Goal: Task Accomplishment & Management: Complete application form

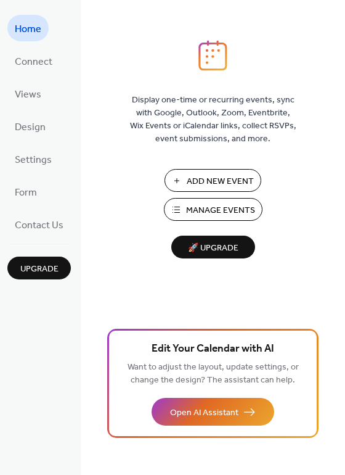
click at [208, 210] on span "Manage Events" at bounding box center [220, 210] width 69 height 13
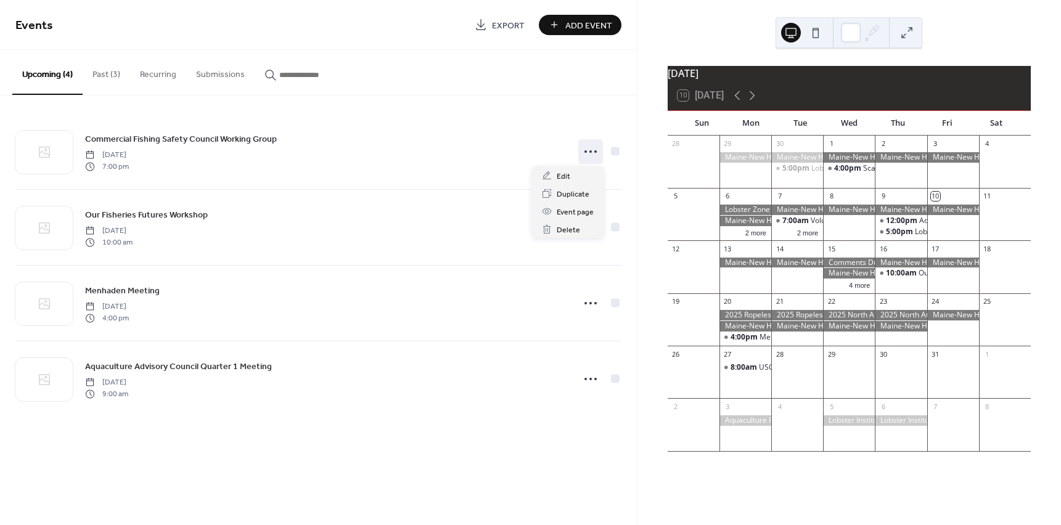
click at [593, 147] on icon at bounding box center [590, 152] width 20 height 20
click at [351, 174] on div "Commercial Fishing Safety Council Working Group Wednesday, October 15, 2025 7:0…" at bounding box center [318, 151] width 606 height 75
drag, startPoint x: 454, startPoint y: 155, endPoint x: 515, endPoint y: 158, distance: 61.7
click at [515, 158] on div "Commercial Fishing Safety Council Working Group Wednesday, October 15, 2025 7:0…" at bounding box center [325, 151] width 480 height 39
click at [104, 85] on button "Past (3)" at bounding box center [106, 72] width 47 height 44
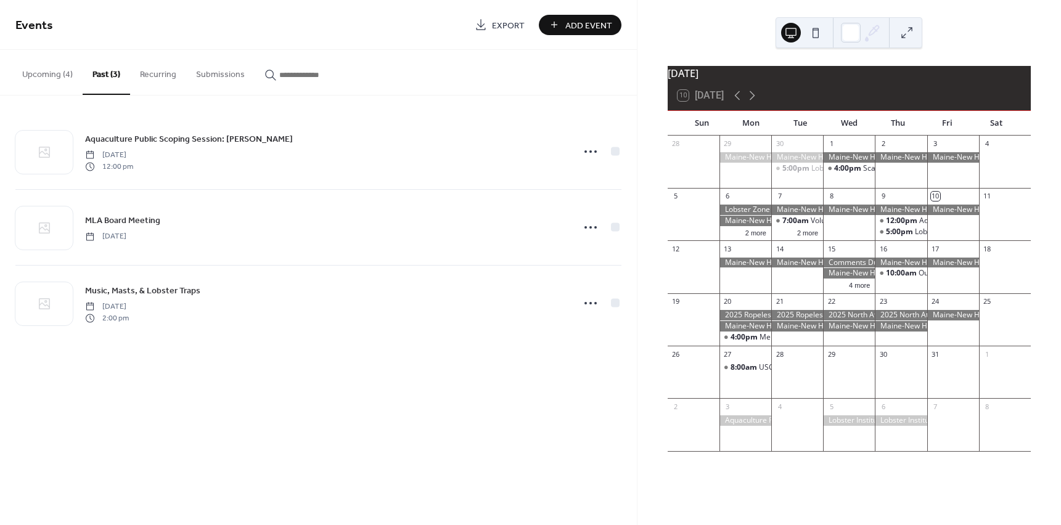
click at [160, 76] on button "Recurring" at bounding box center [158, 72] width 56 height 44
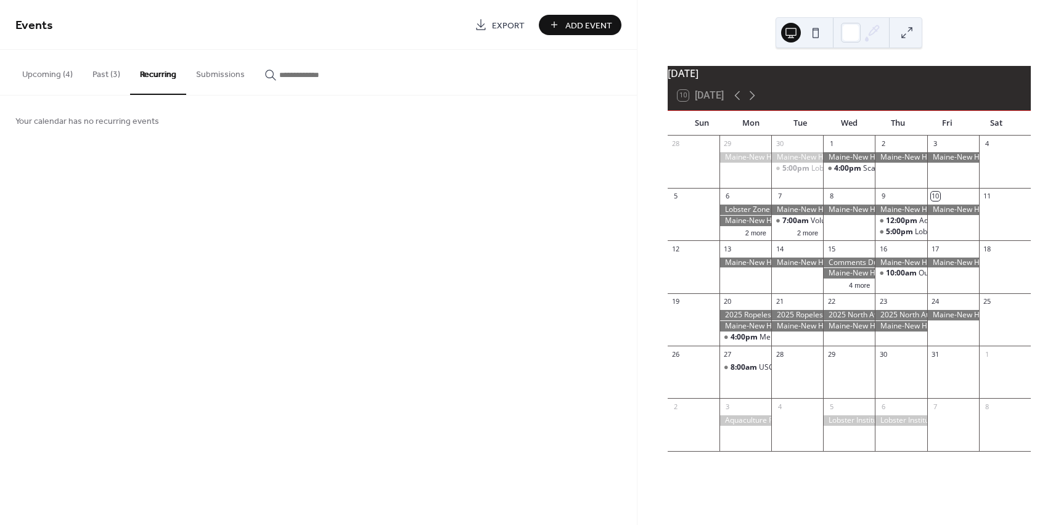
click at [92, 76] on button "Past (3)" at bounding box center [106, 72] width 47 height 44
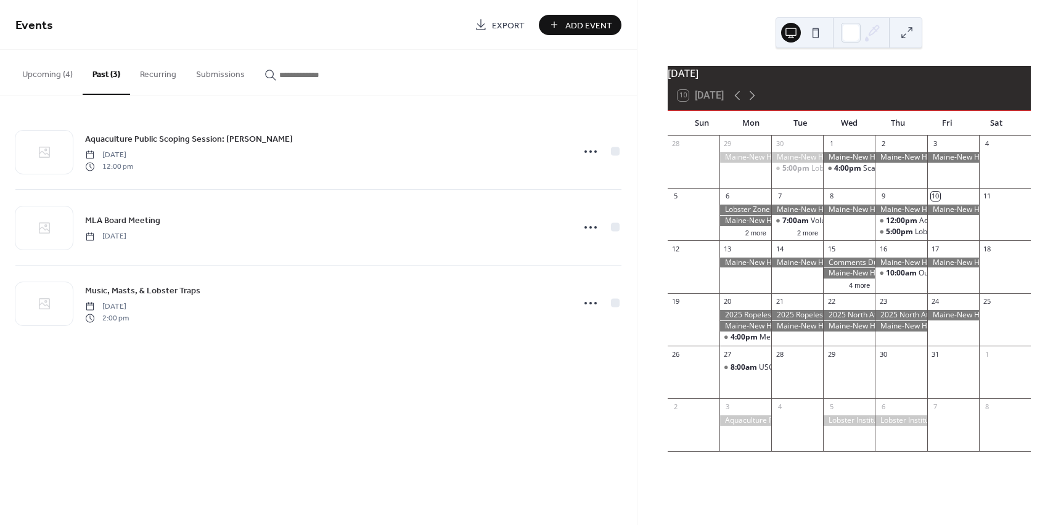
click at [68, 78] on button "Upcoming (4)" at bounding box center [47, 72] width 70 height 44
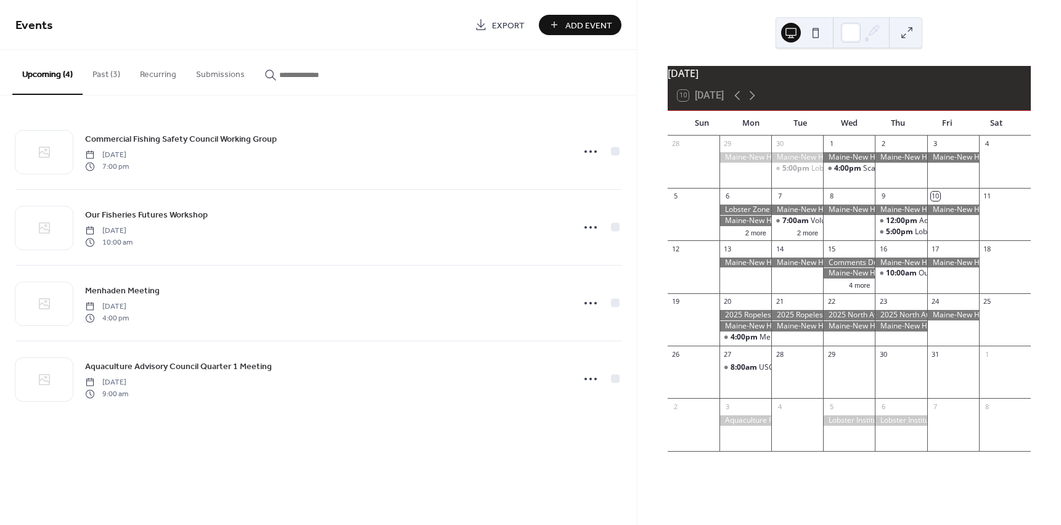
click at [850, 289] on button "4 more" at bounding box center [859, 284] width 31 height 10
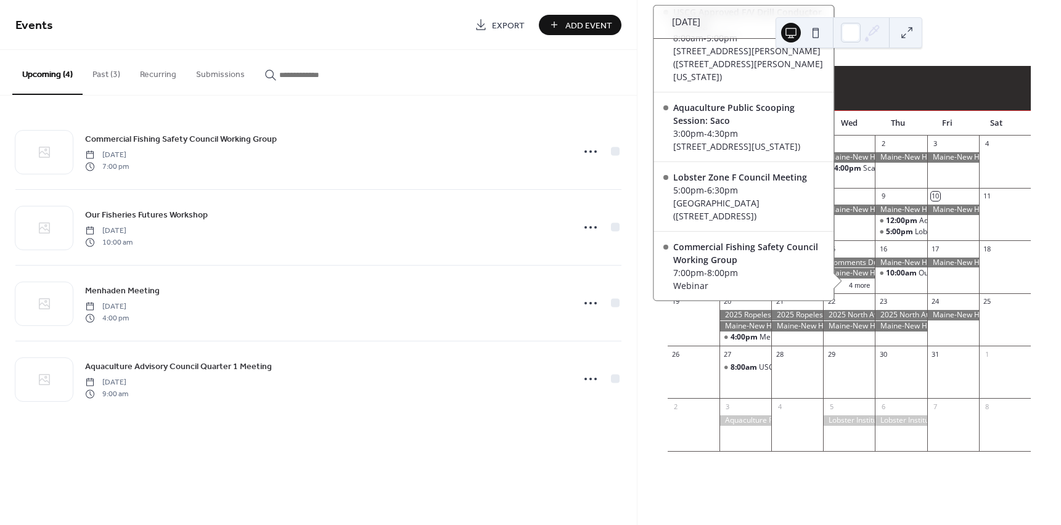
scroll to position [207, 0]
click at [1019, 33] on div "October 2025 10 Today Sun Mon Tue Wed Thu Fri Sat 28 29 30 5:00pm Lobster Zone …" at bounding box center [848, 262] width 423 height 525
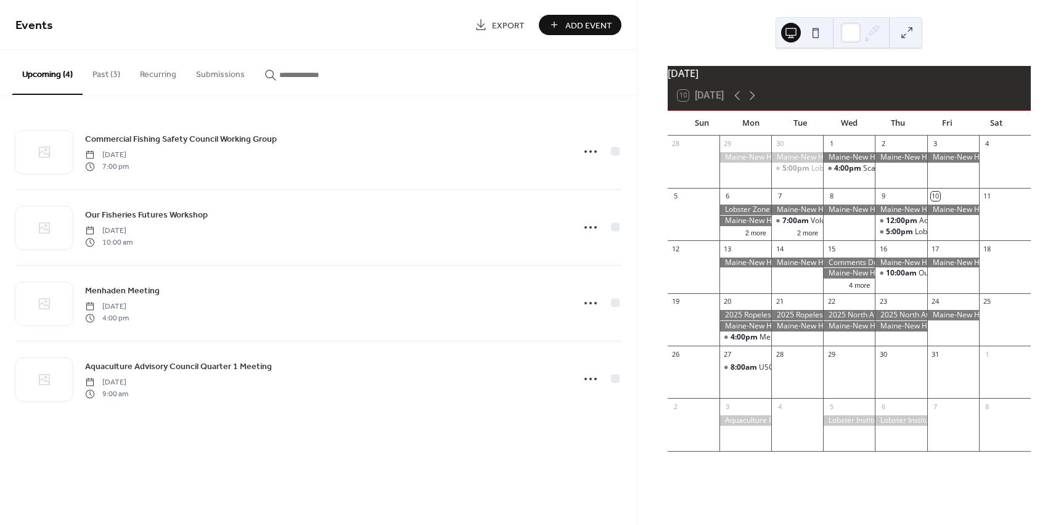
click at [567, 32] on span "Add Event" at bounding box center [588, 25] width 47 height 13
